Goal: Transaction & Acquisition: Purchase product/service

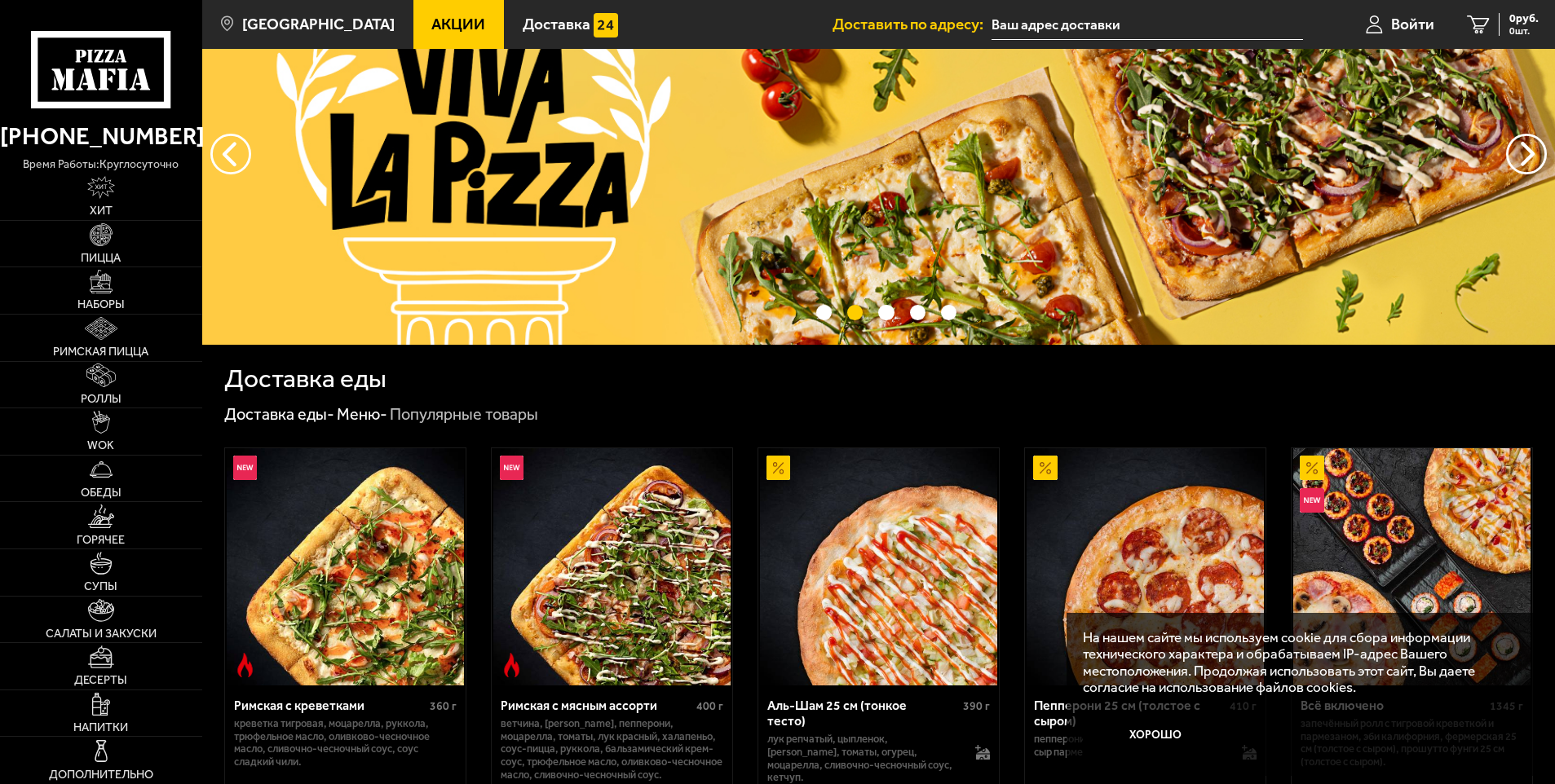
scroll to position [163, 0]
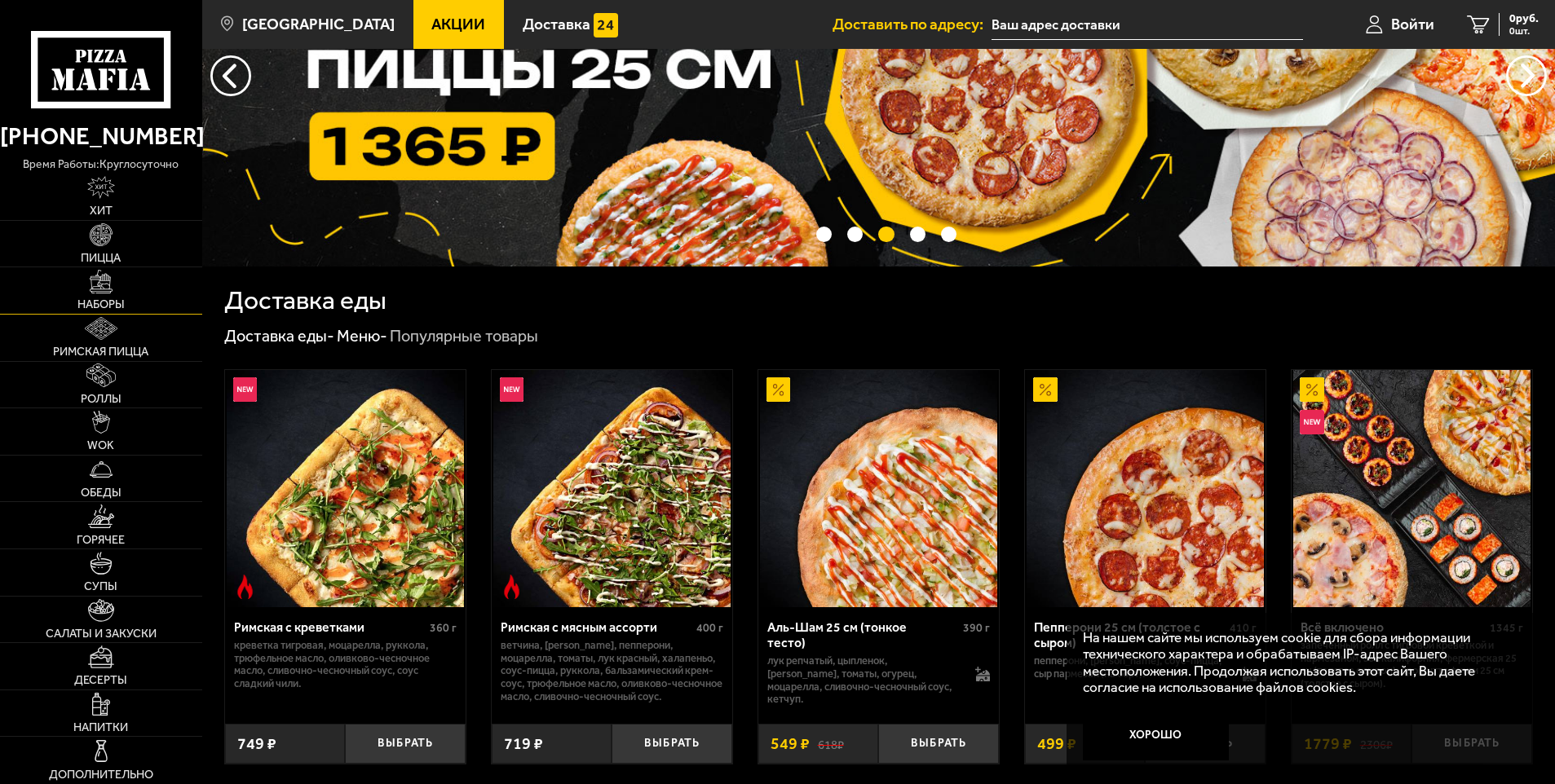
click at [104, 286] on img at bounding box center [101, 281] width 23 height 23
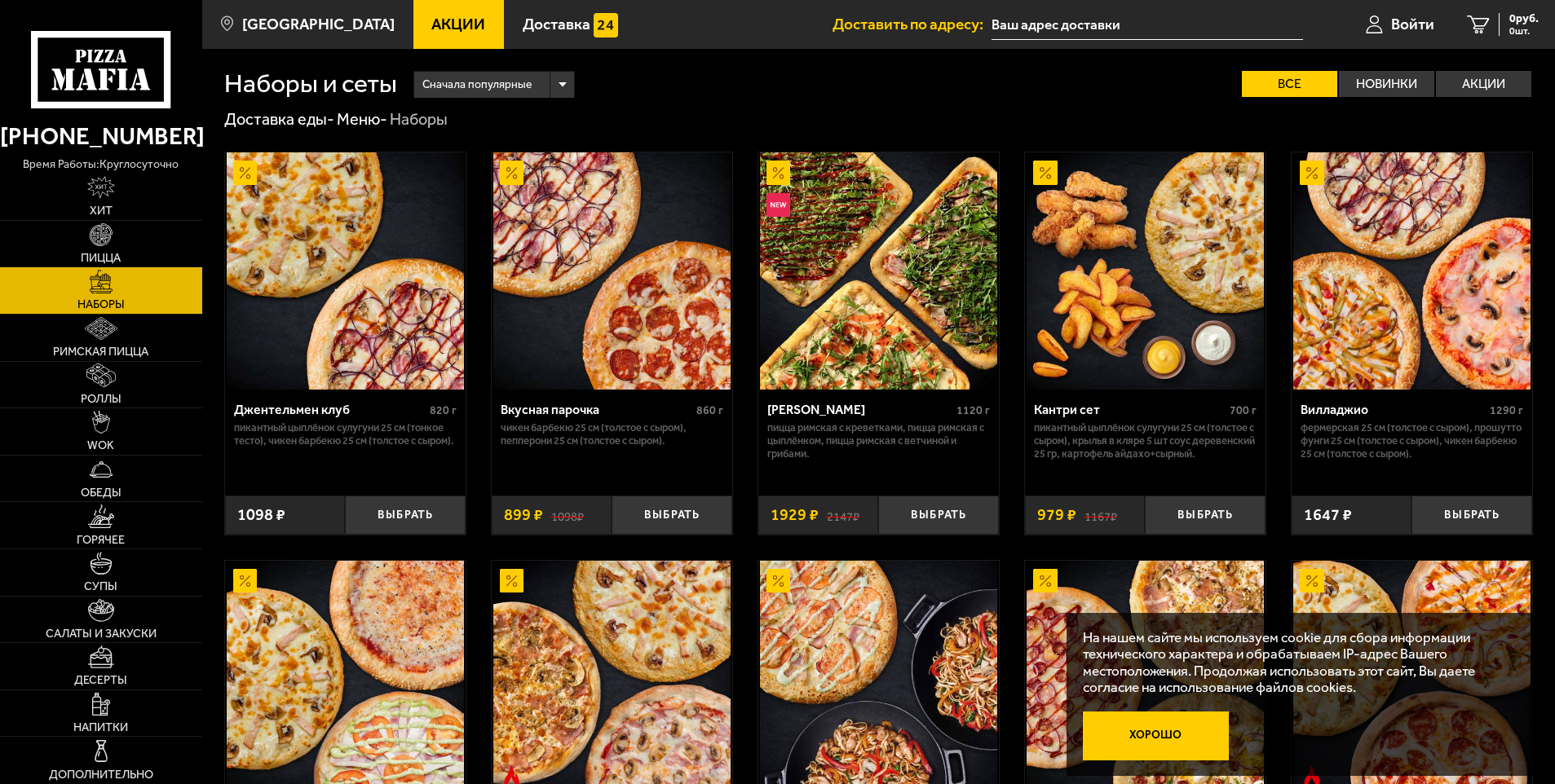
click at [1185, 746] on button "Хорошо" at bounding box center [1155, 736] width 146 height 49
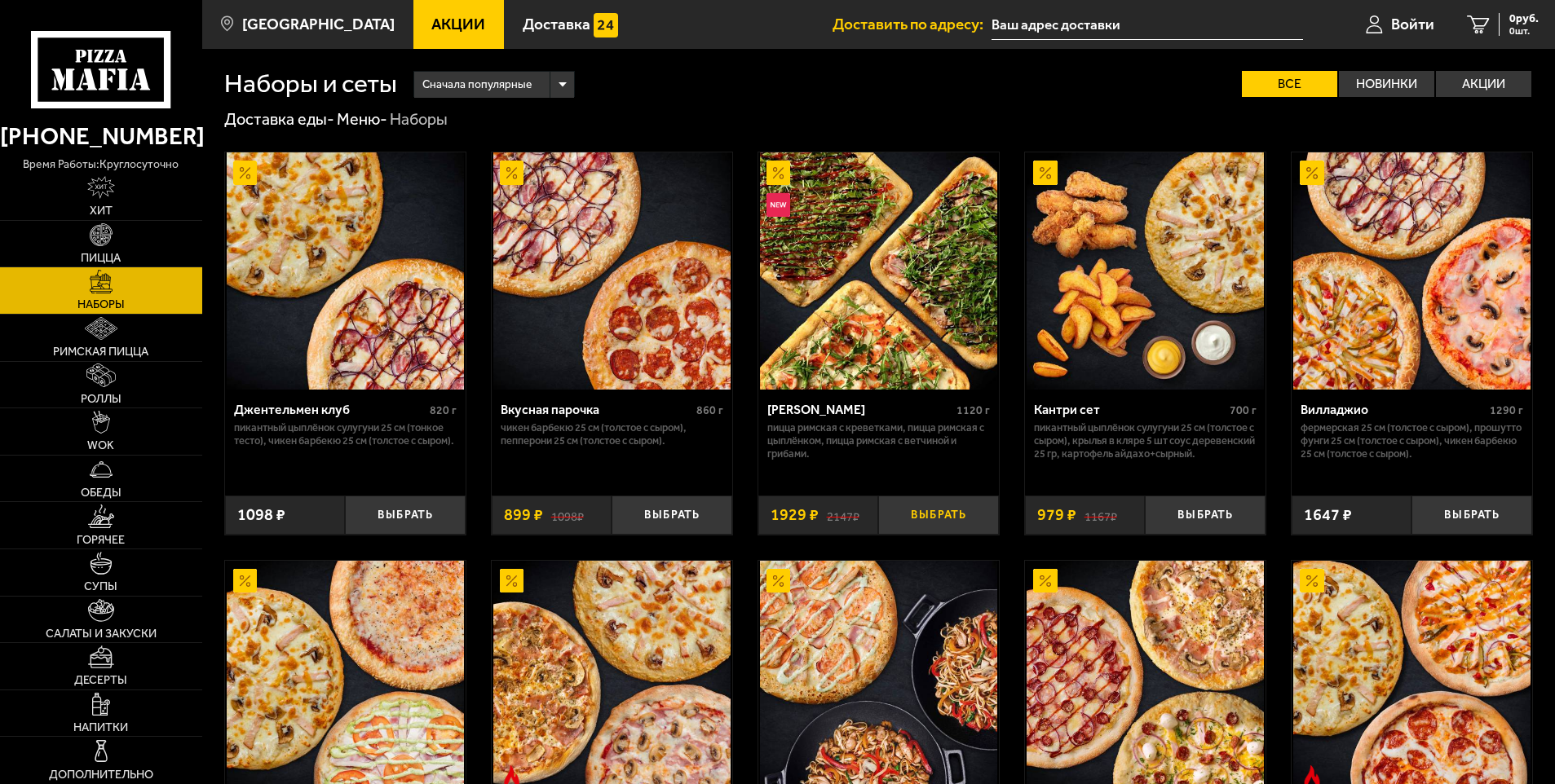
click at [927, 528] on button "Выбрать" at bounding box center [939, 515] width 121 height 40
click at [115, 332] on img at bounding box center [101, 328] width 34 height 23
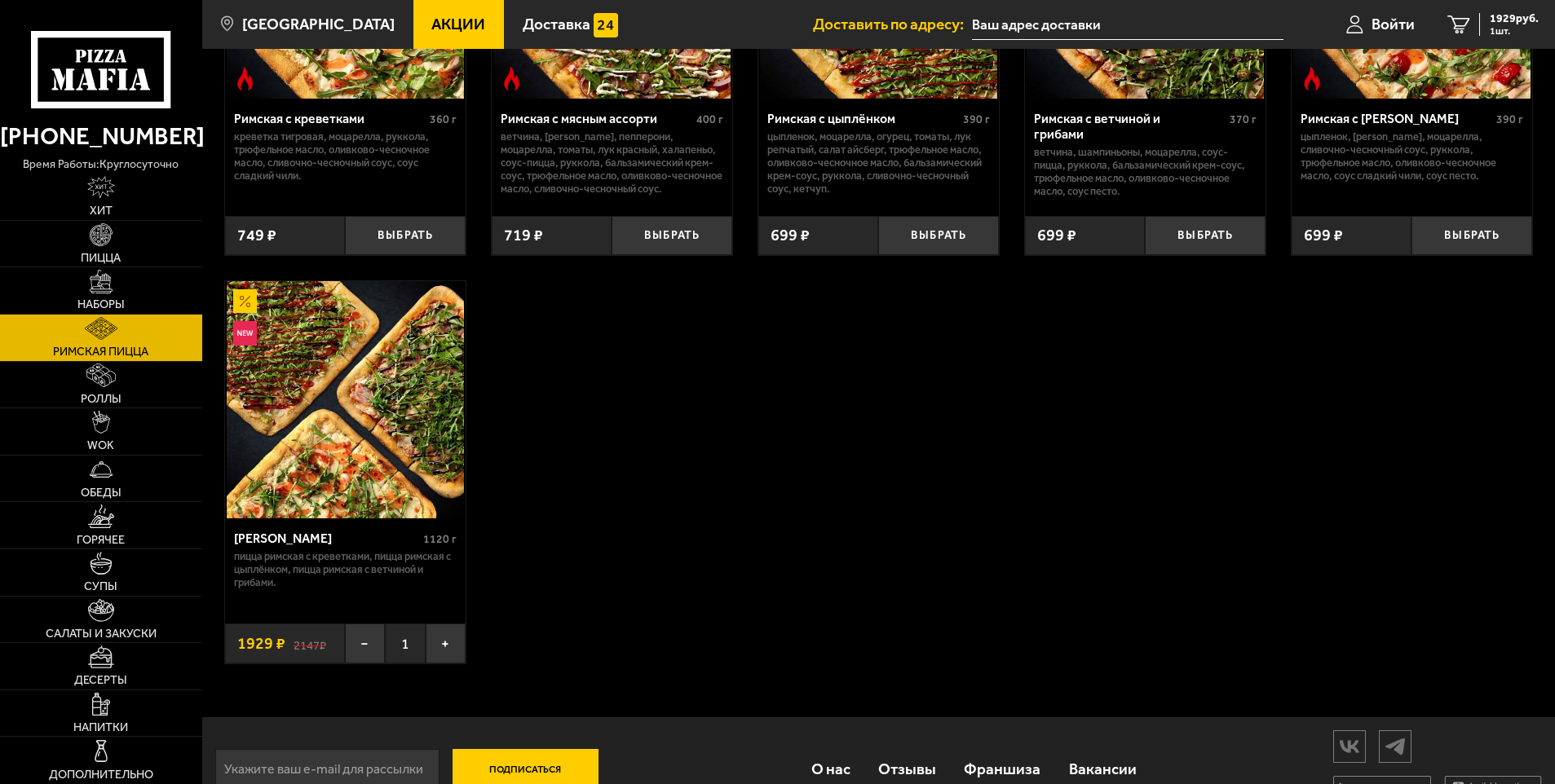
scroll to position [332, 0]
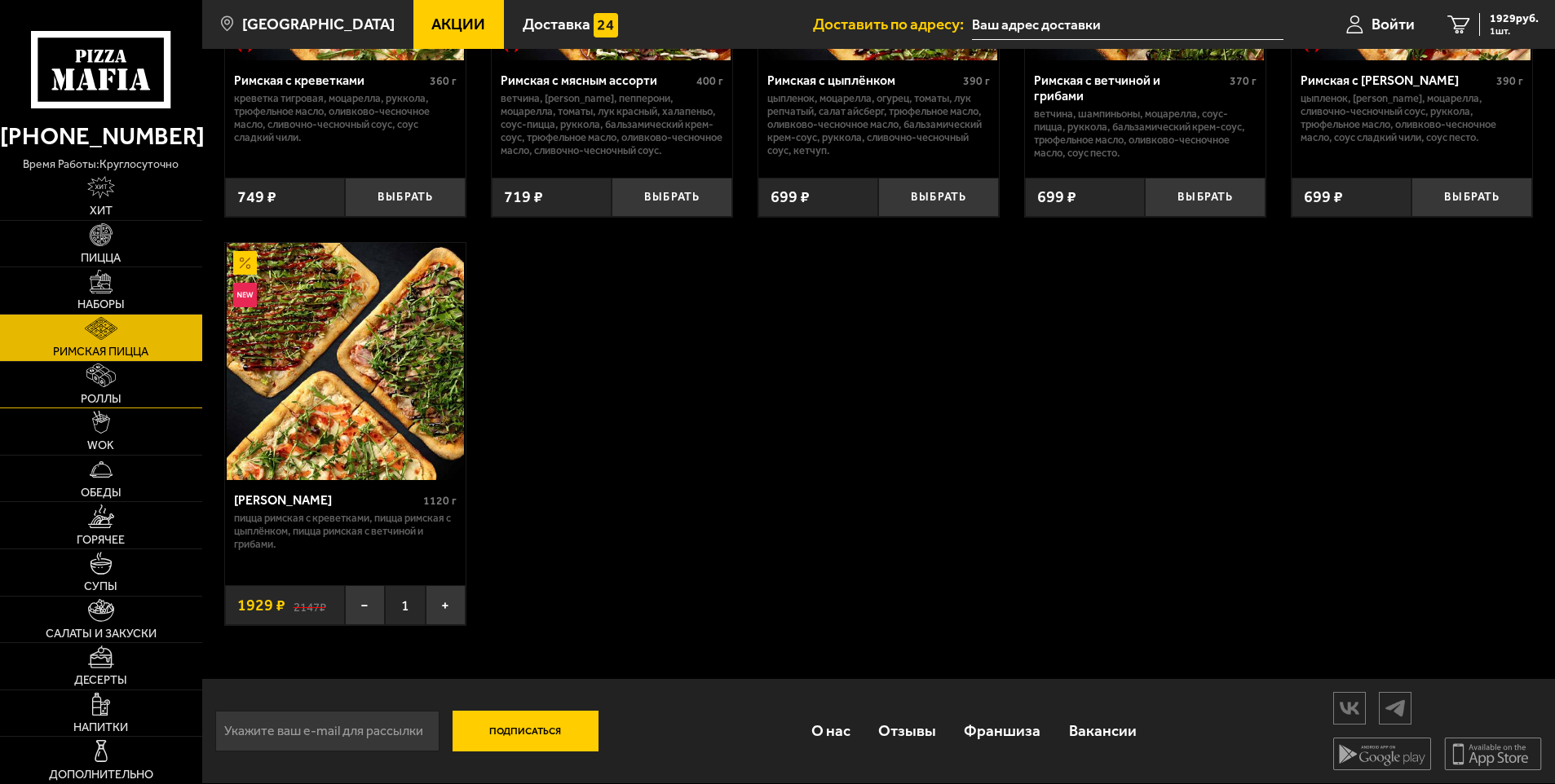
click at [87, 366] on img at bounding box center [101, 375] width 30 height 23
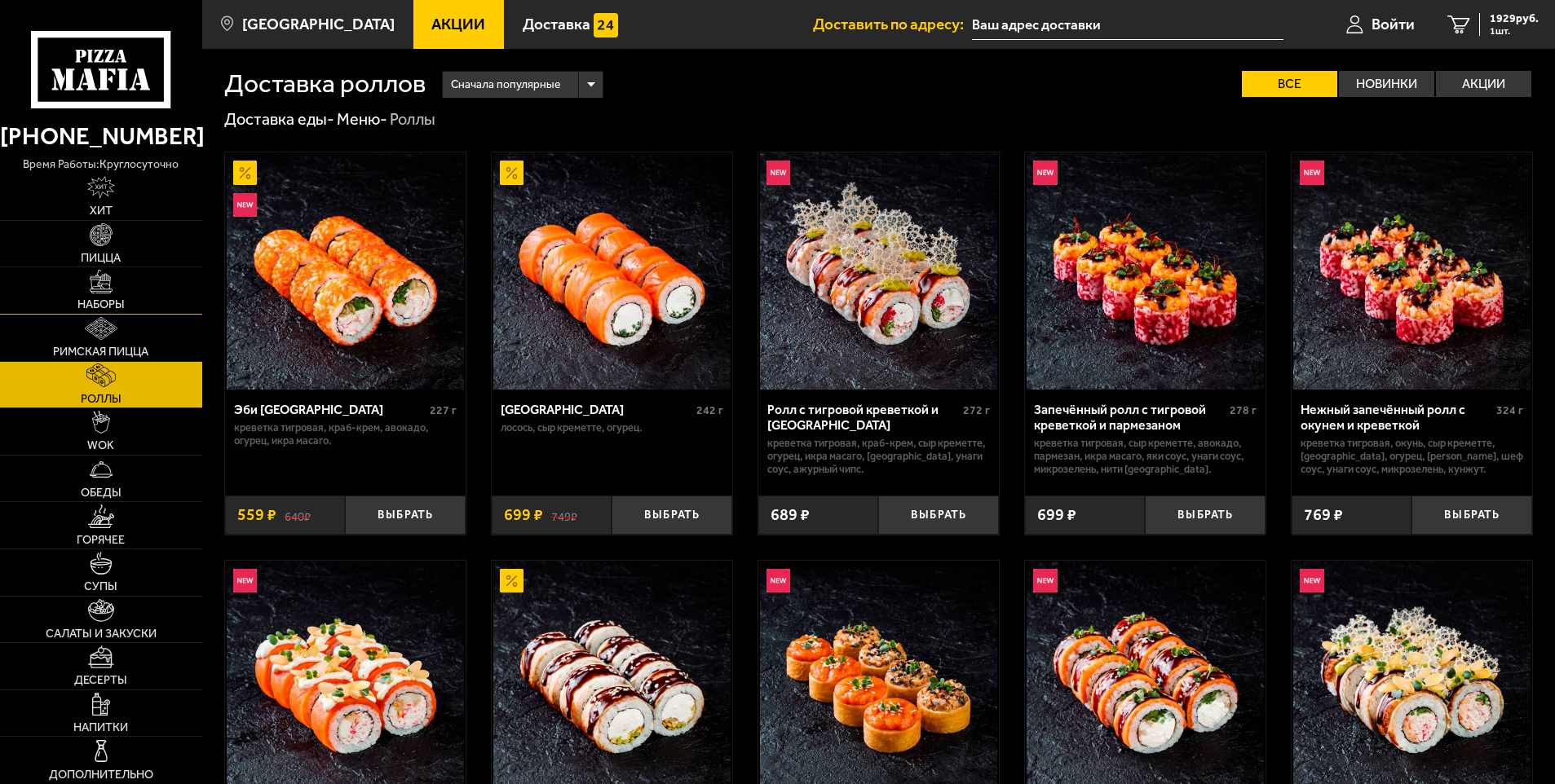
click at [129, 298] on link "Наборы" at bounding box center [101, 290] width 202 height 47
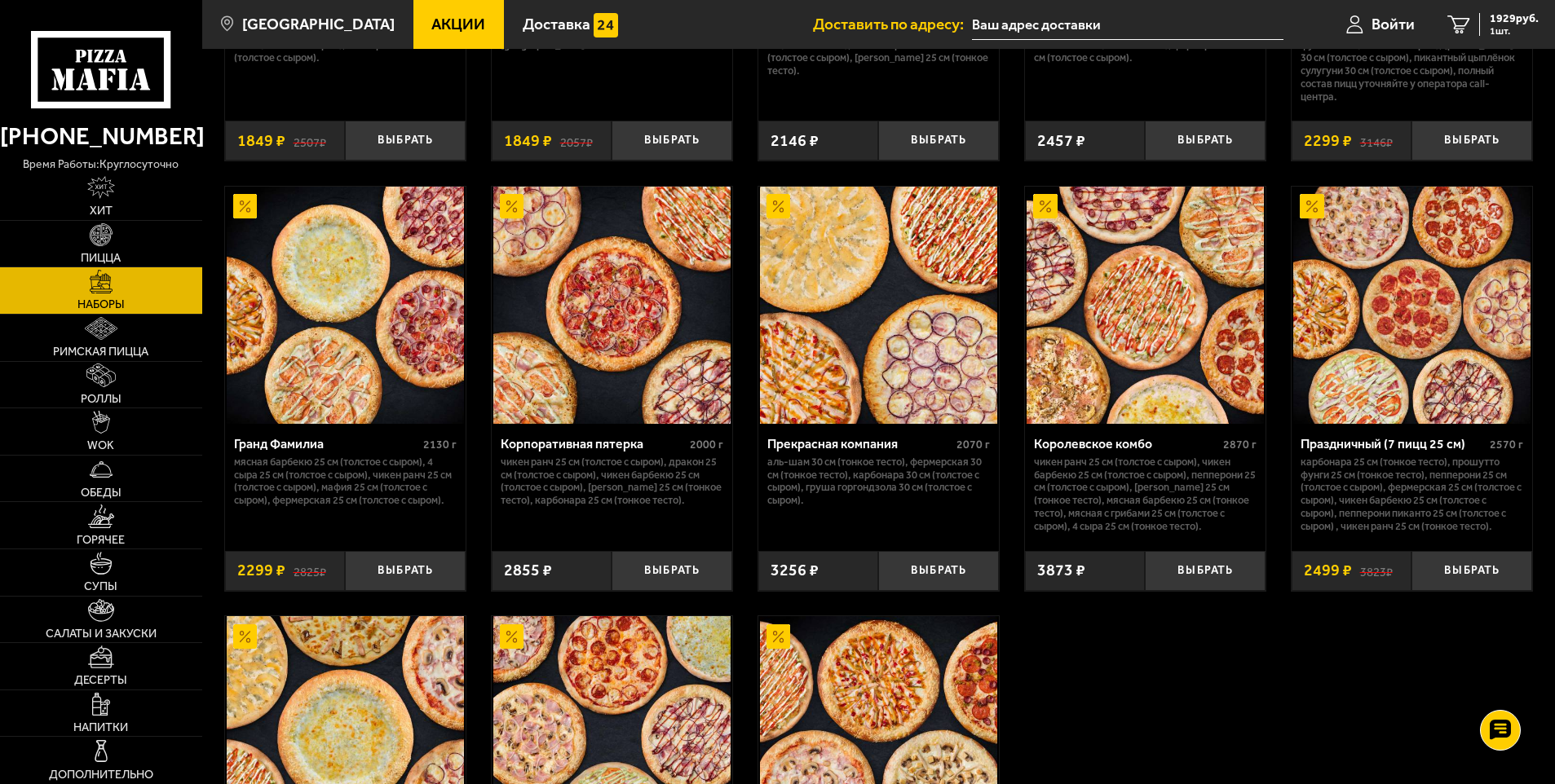
scroll to position [2466, 0]
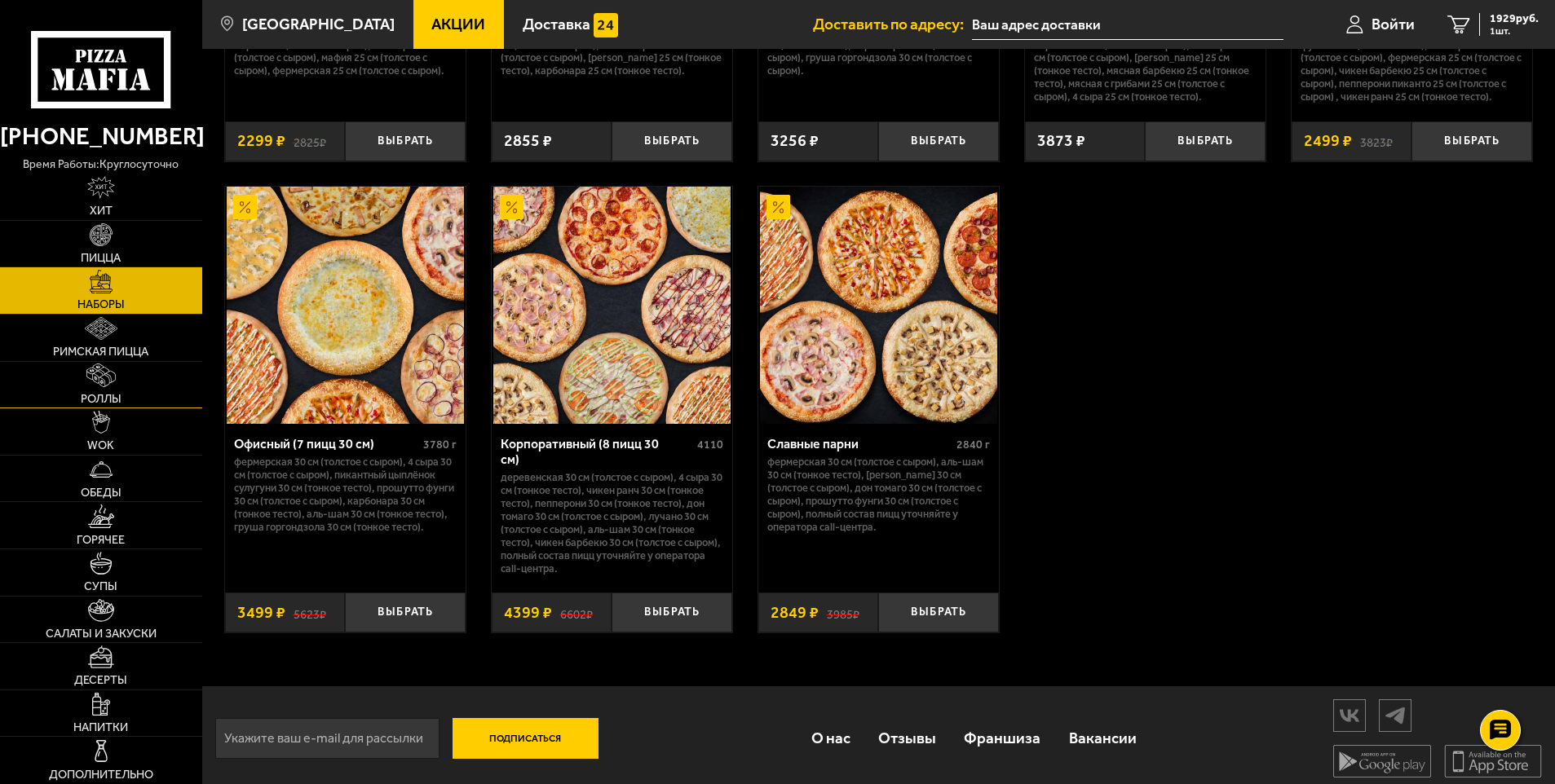
click at [141, 394] on link "Роллы" at bounding box center [101, 385] width 202 height 47
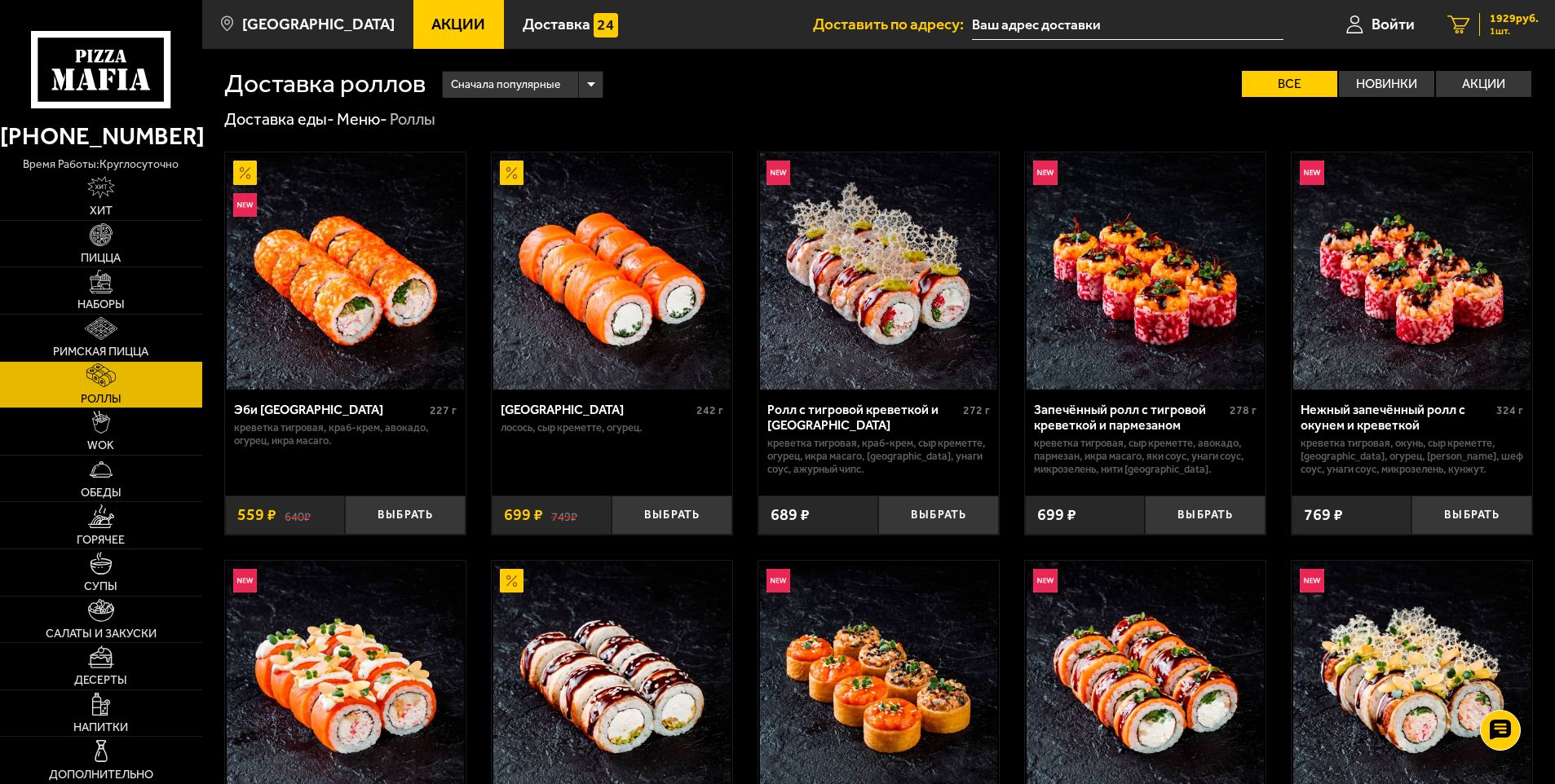
click at [1512, 27] on span "1 шт." at bounding box center [1514, 31] width 49 height 10
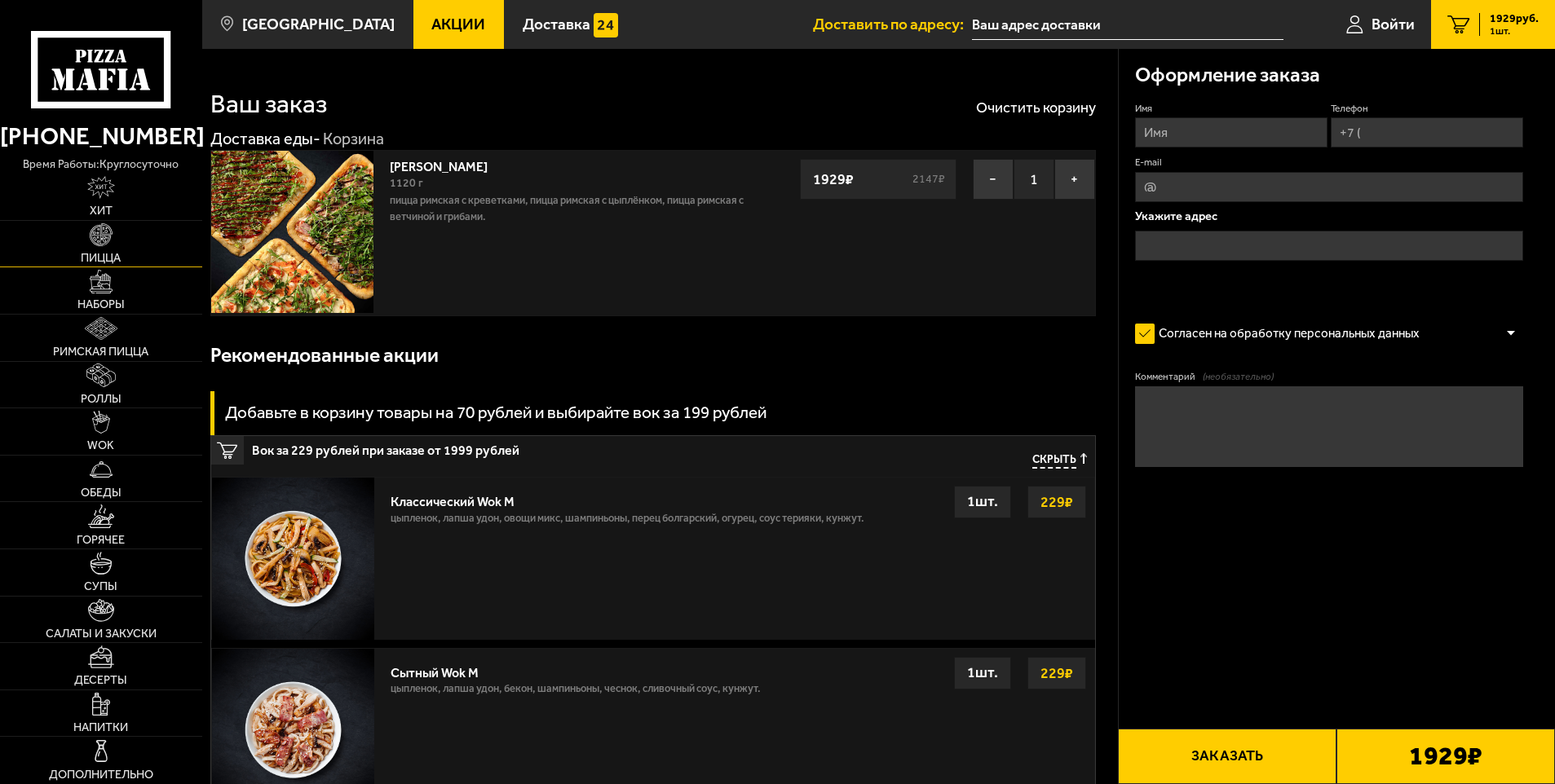
click at [122, 247] on link "Пицца" at bounding box center [101, 243] width 202 height 47
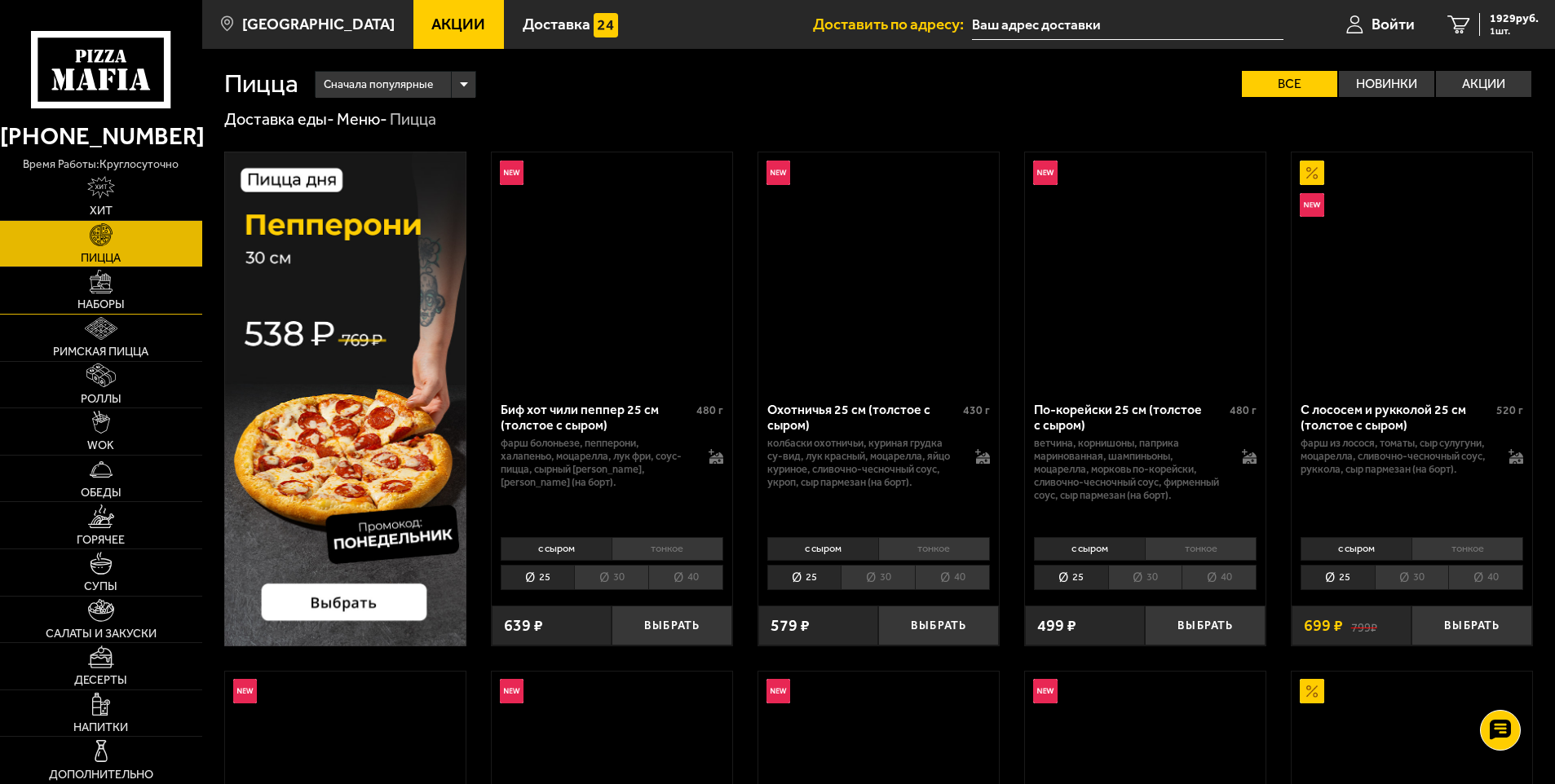
click at [122, 299] on span "Наборы" at bounding box center [101, 305] width 47 height 11
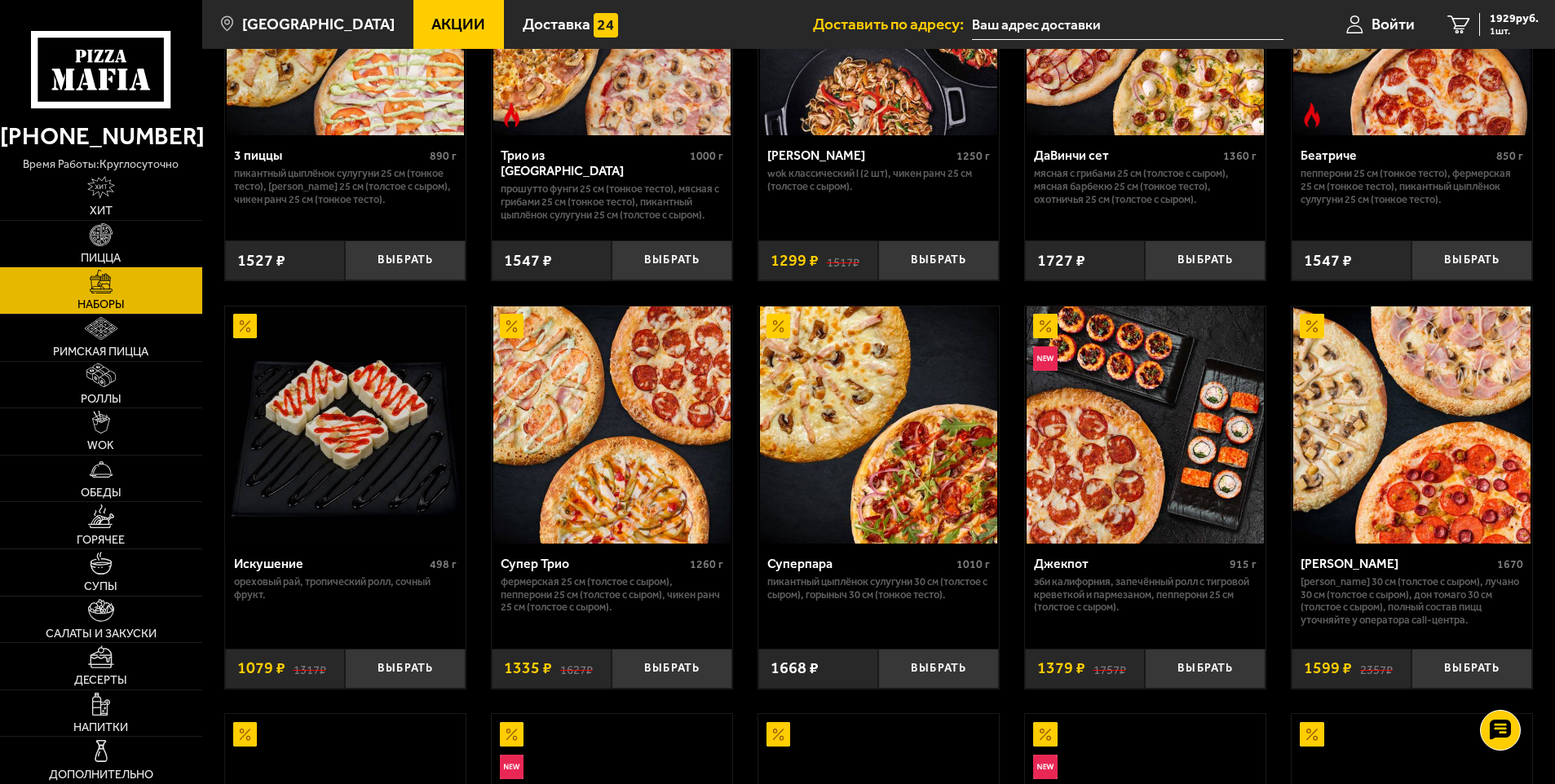
scroll to position [896, 0]
